Goal: Task Accomplishment & Management: Use online tool/utility

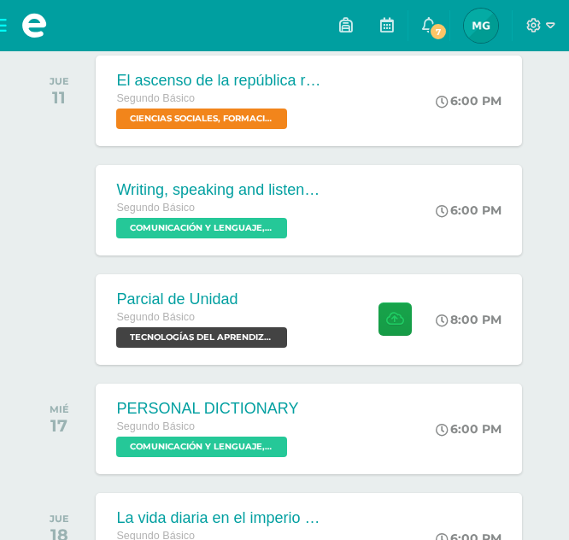
scroll to position [283, 0]
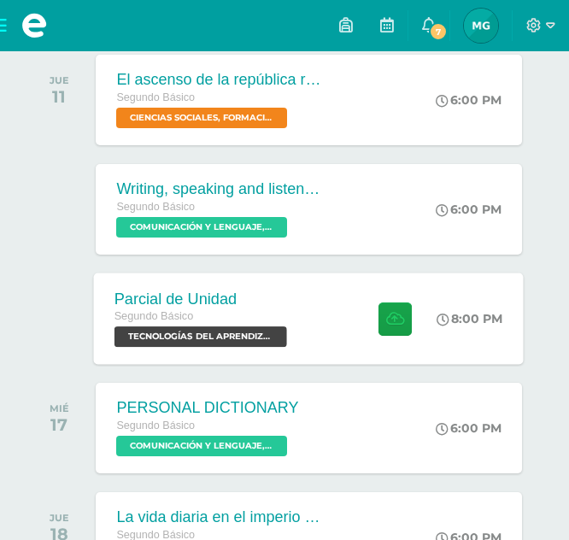
click at [256, 313] on div "Segundo Básico" at bounding box center [202, 316] width 177 height 19
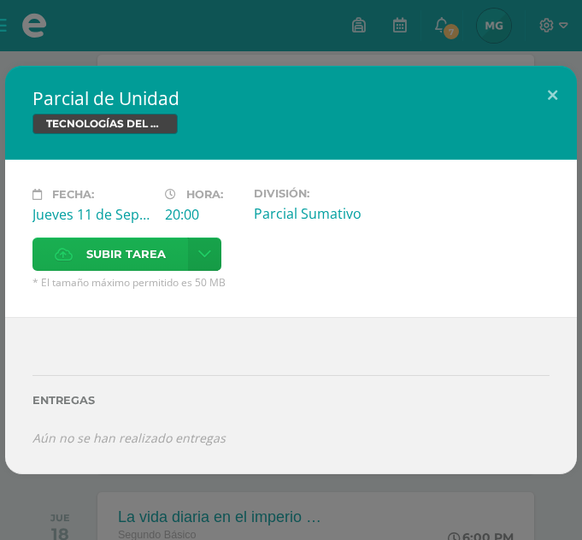
click at [182, 249] on label "Subir tarea" at bounding box center [109, 253] width 155 height 33
click at [0, 0] on input "Subir tarea" at bounding box center [0, 0] width 0 height 0
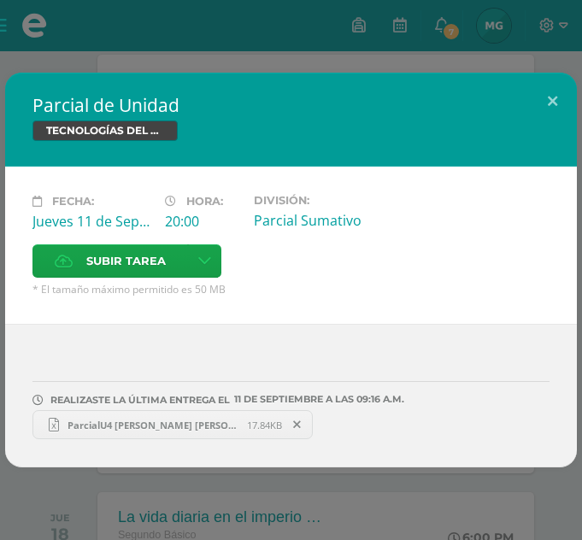
click at [214, 425] on span "ParcialU4 [PERSON_NAME] [PERSON_NAME].xlsx" at bounding box center [153, 425] width 188 height 13
click at [554, 97] on button at bounding box center [552, 102] width 49 height 58
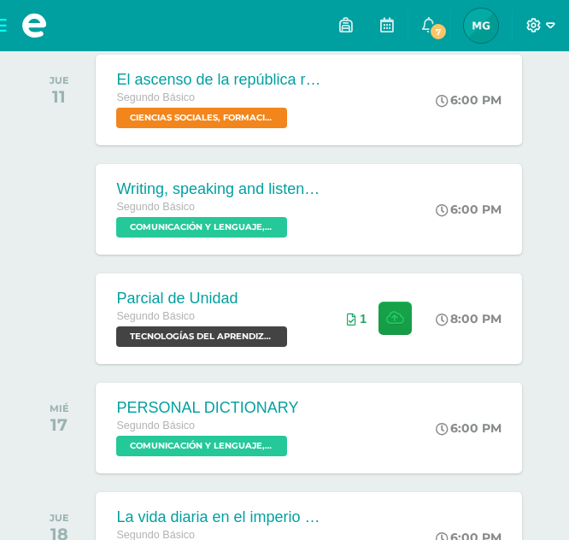
click at [538, 34] on span at bounding box center [540, 25] width 29 height 19
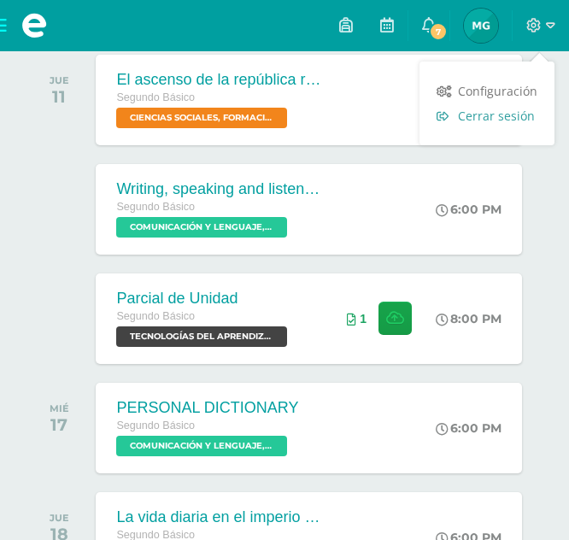
click at [506, 113] on span "Cerrar sesión" at bounding box center [496, 116] width 77 height 16
